Goal: Navigation & Orientation: Find specific page/section

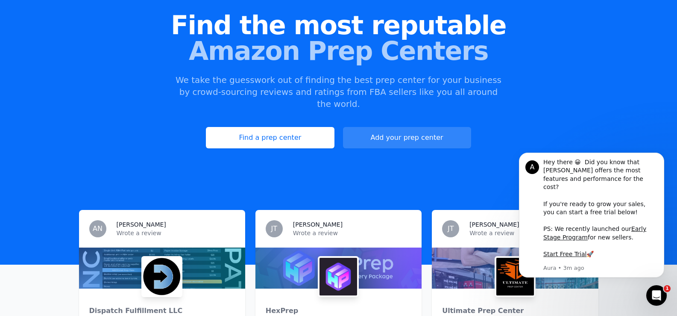
scroll to position [85, 0]
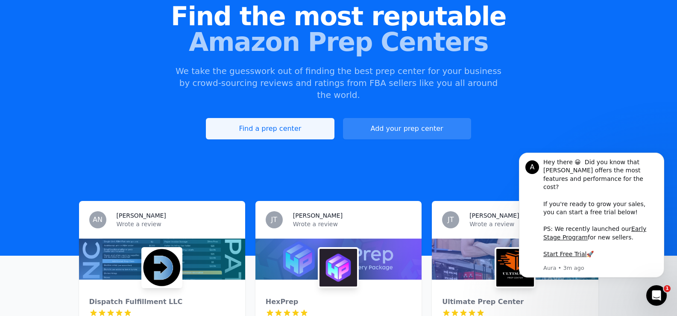
click at [274, 118] on link "Find a prep center" at bounding box center [270, 128] width 128 height 21
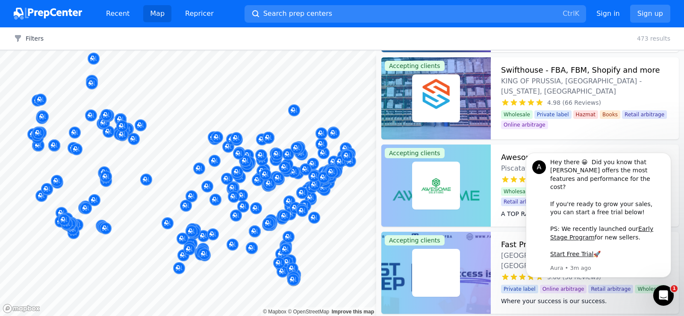
scroll to position [103, 0]
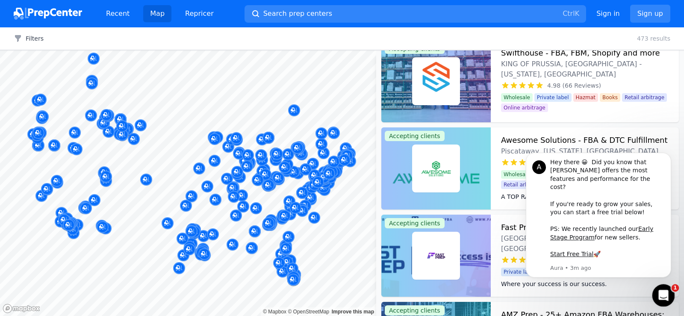
click at [664, 291] on icon "Open Intercom Messenger" at bounding box center [662, 294] width 14 height 14
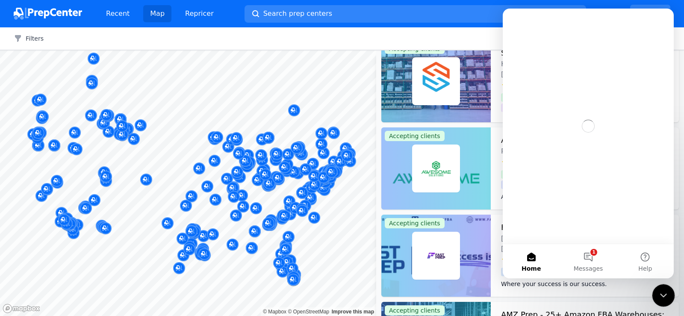
scroll to position [0, 0]
click at [664, 291] on icon "Close Intercom Messenger" at bounding box center [662, 294] width 10 height 10
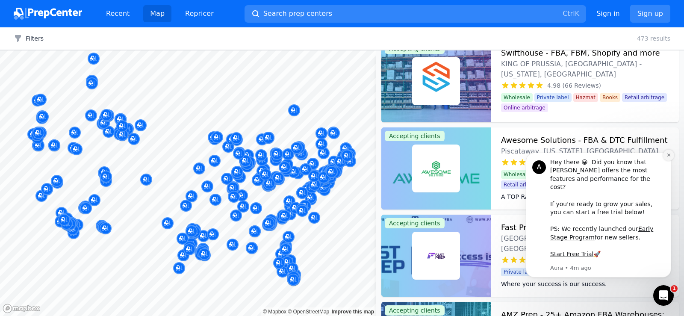
click at [669, 157] on icon "Dismiss notification" at bounding box center [668, 155] width 5 height 5
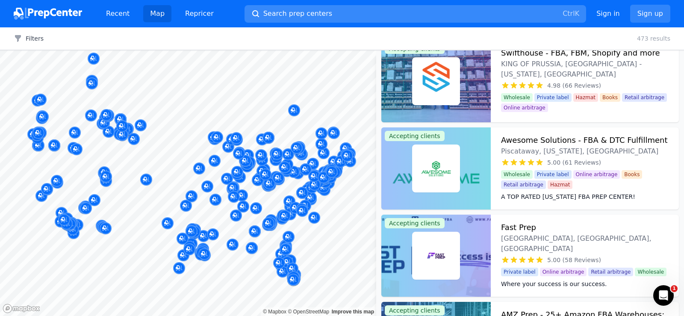
click at [280, 17] on span "Search prep centers" at bounding box center [297, 14] width 69 height 10
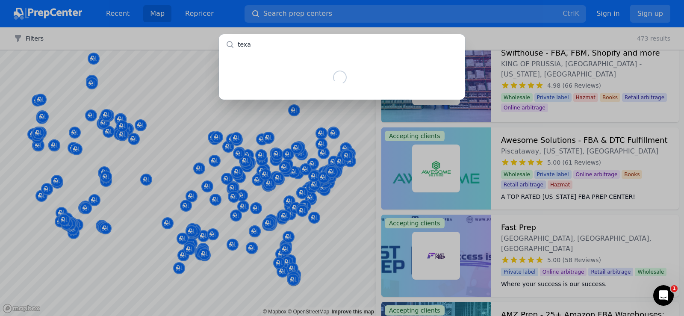
type input "[US_STATE]"
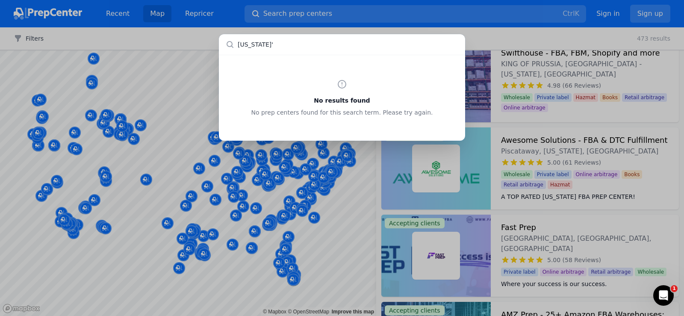
type input "[US_STATE]"
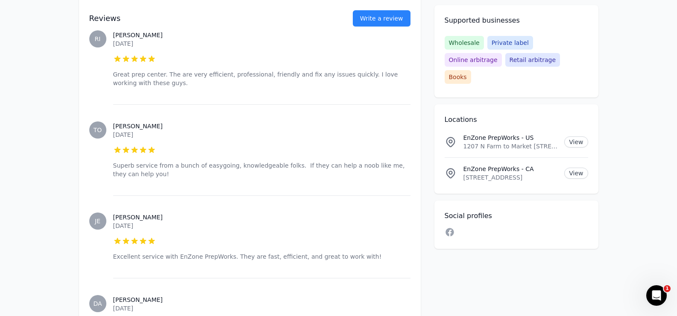
scroll to position [641, 0]
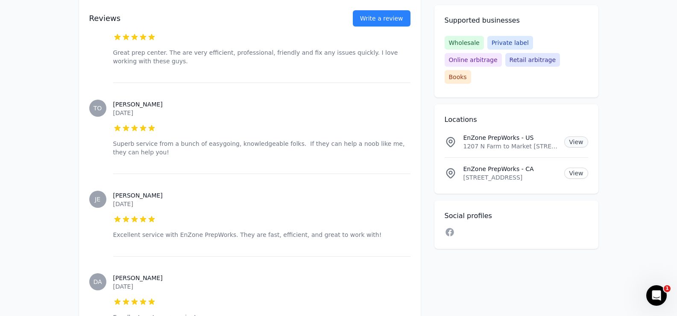
click at [577, 136] on link "View" at bounding box center [577, 141] width 24 height 11
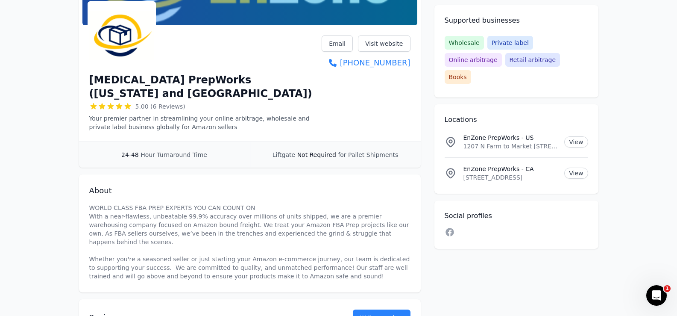
scroll to position [38, 0]
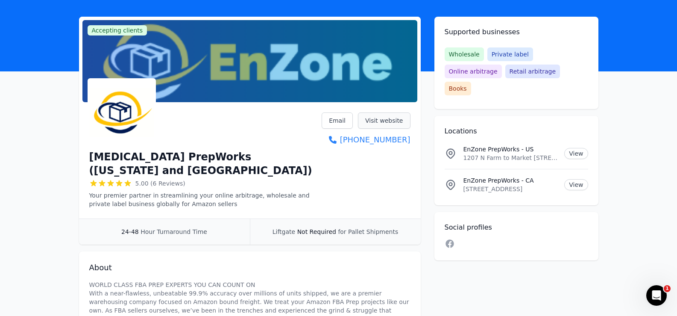
click at [383, 124] on link "Visit website" at bounding box center [384, 120] width 53 height 16
